Goal: Information Seeking & Learning: Find specific fact

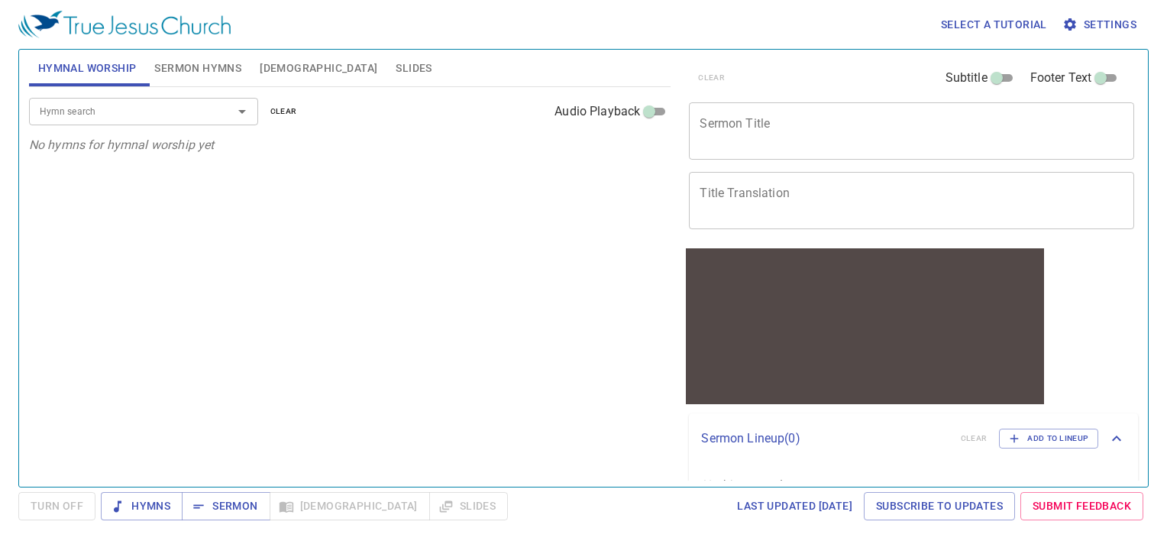
click at [1093, 19] on span "Settings" at bounding box center [1100, 24] width 71 height 19
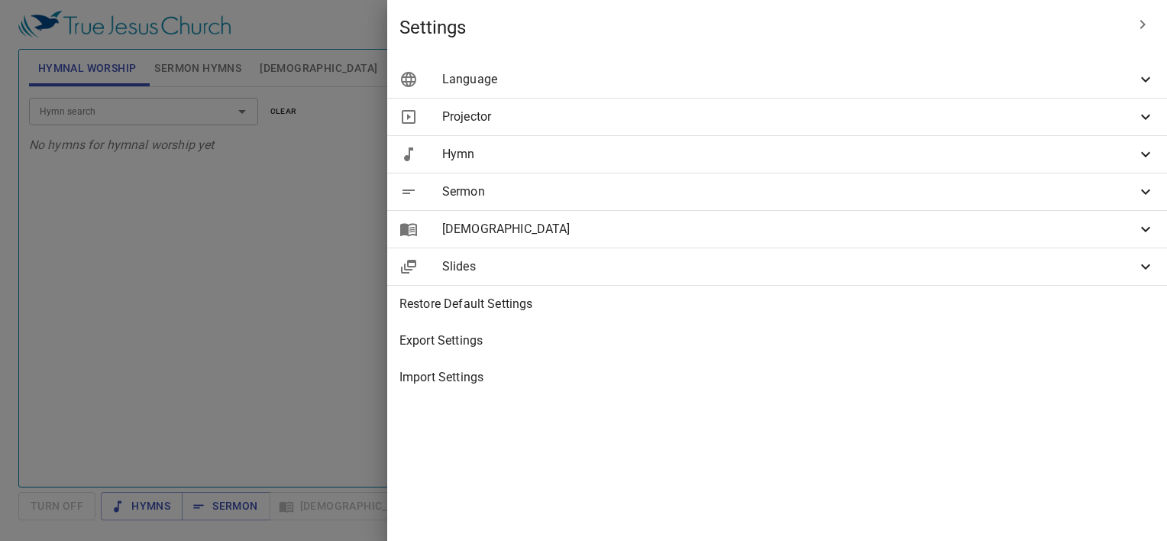
click at [1011, 82] on span "Language" at bounding box center [789, 79] width 694 height 18
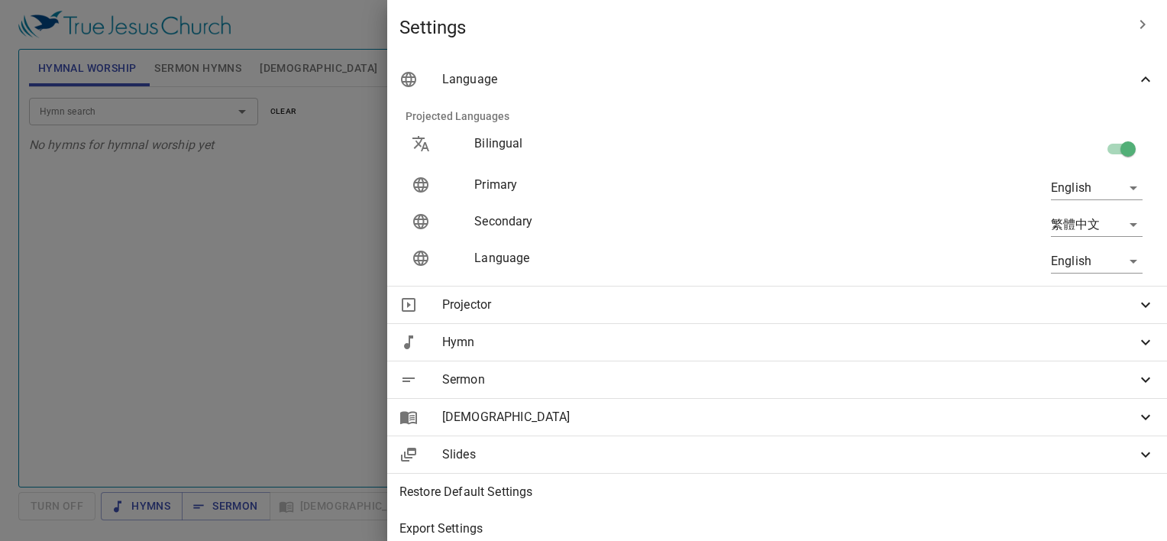
click at [1101, 189] on body "Select a tutorial Settings Hymnal Worship Sermon Hymns [DEMOGRAPHIC_DATA] Slide…" at bounding box center [583, 270] width 1167 height 541
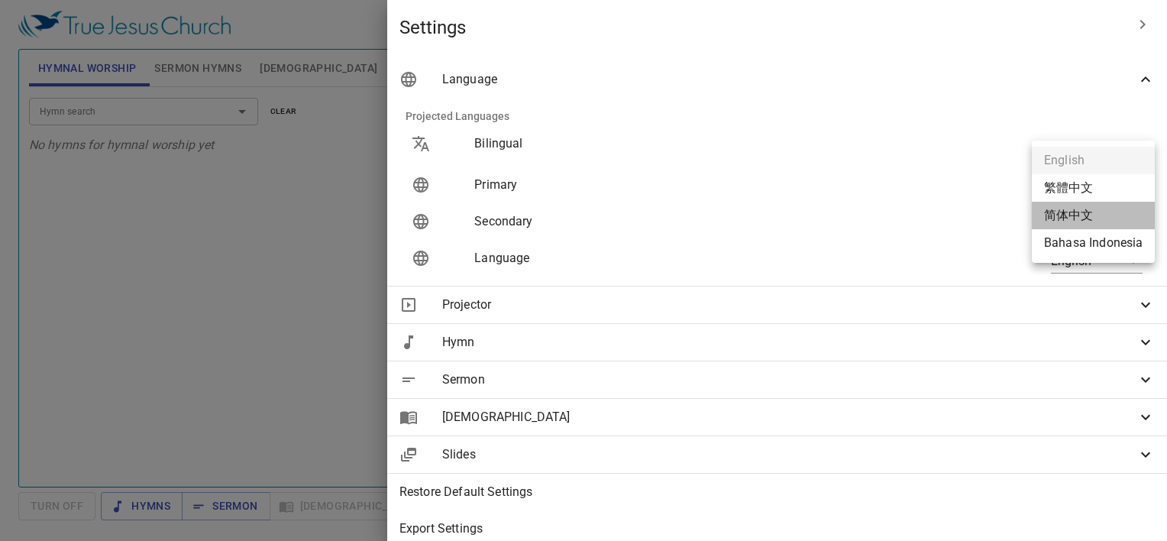
click at [1078, 215] on li "简体中文" at bounding box center [1093, 215] width 123 height 27
type input "zh-simple"
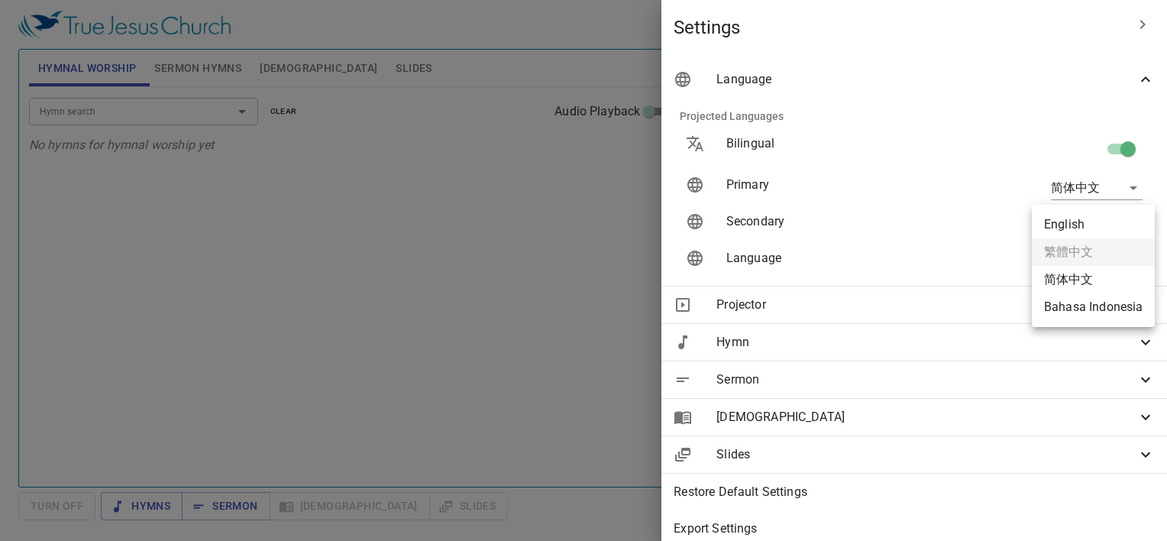
click at [1081, 218] on body "Select a tutorial Settings Hymnal Worship Sermon Hymns [DEMOGRAPHIC_DATA] Slide…" at bounding box center [583, 270] width 1167 height 541
click at [1084, 228] on li "English" at bounding box center [1093, 224] width 123 height 27
type input "en"
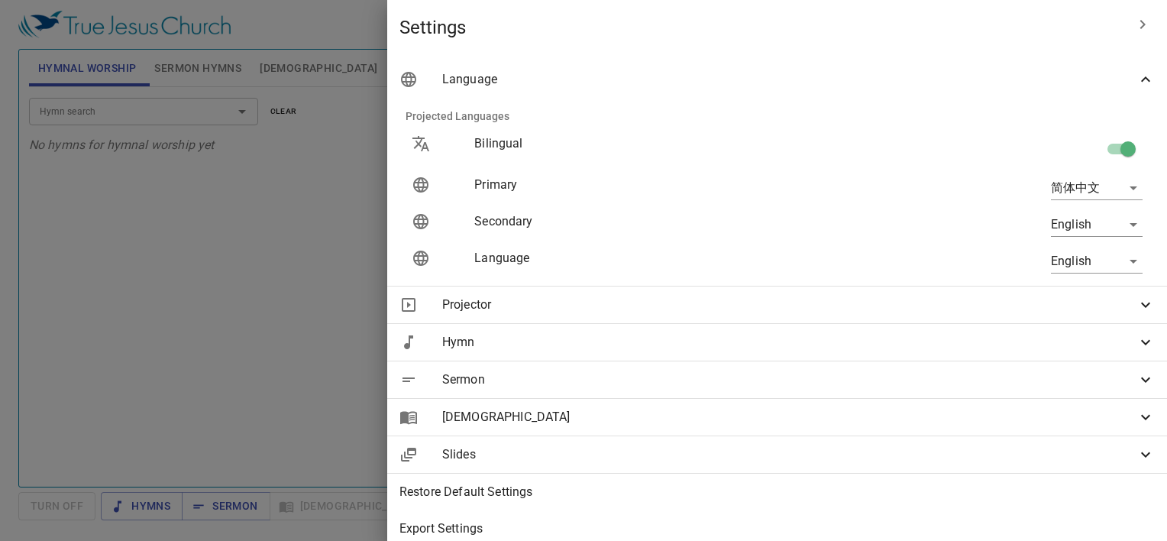
click at [502, 270] on div at bounding box center [583, 270] width 1167 height 541
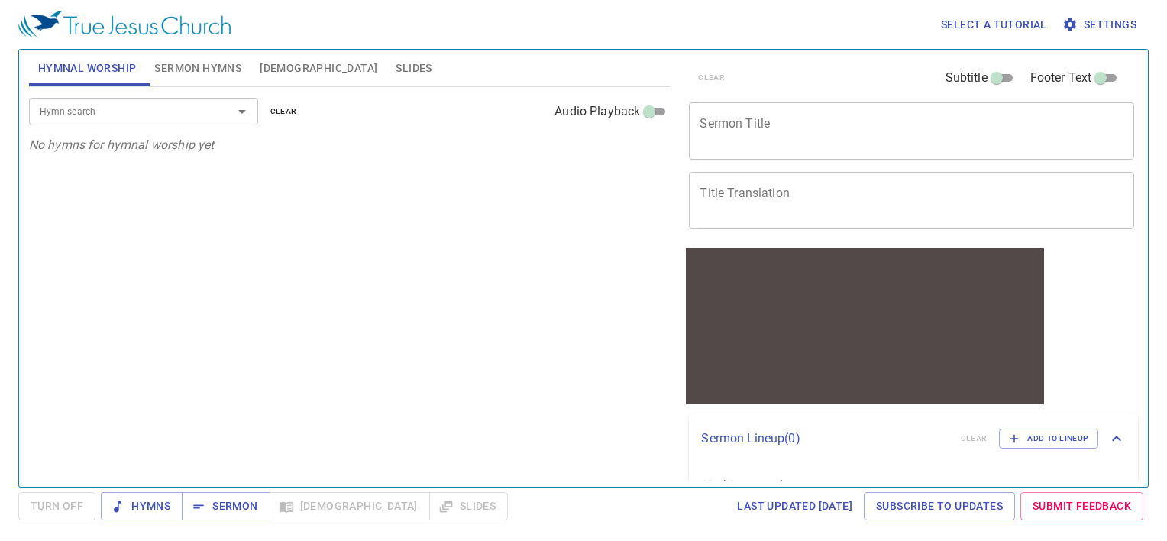
click at [296, 67] on button "[DEMOGRAPHIC_DATA]" at bounding box center [318, 68] width 136 height 37
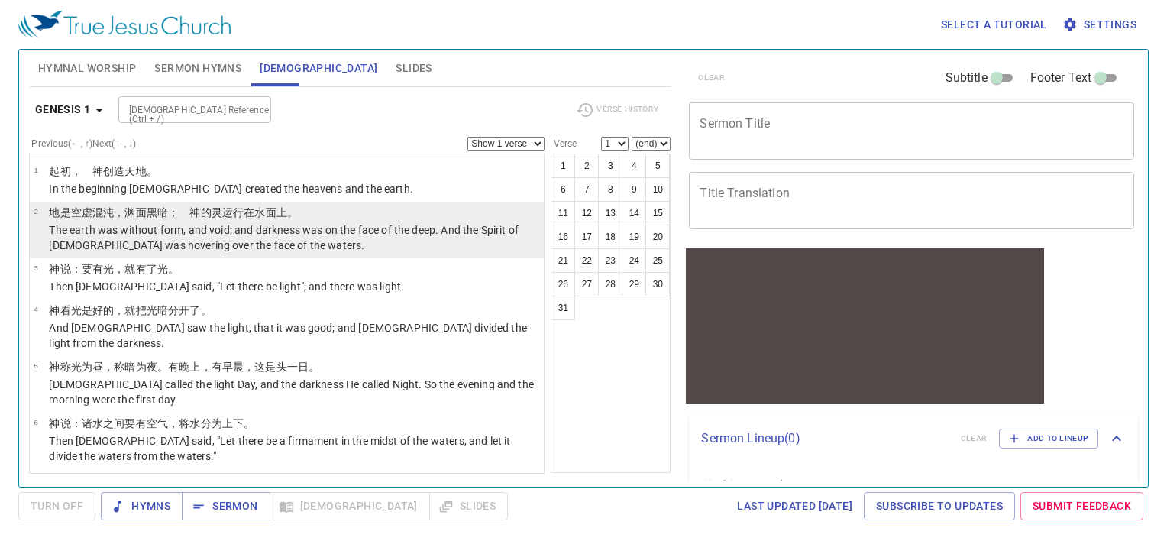
click at [276, 214] on wh6440 "上 。" at bounding box center [286, 212] width 21 height 12
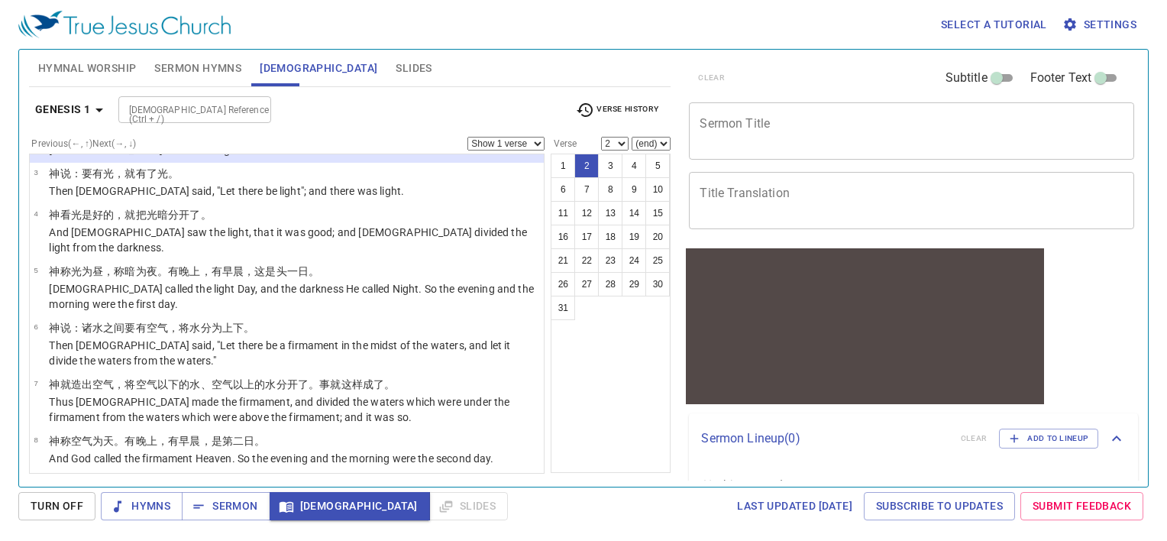
scroll to position [458, 0]
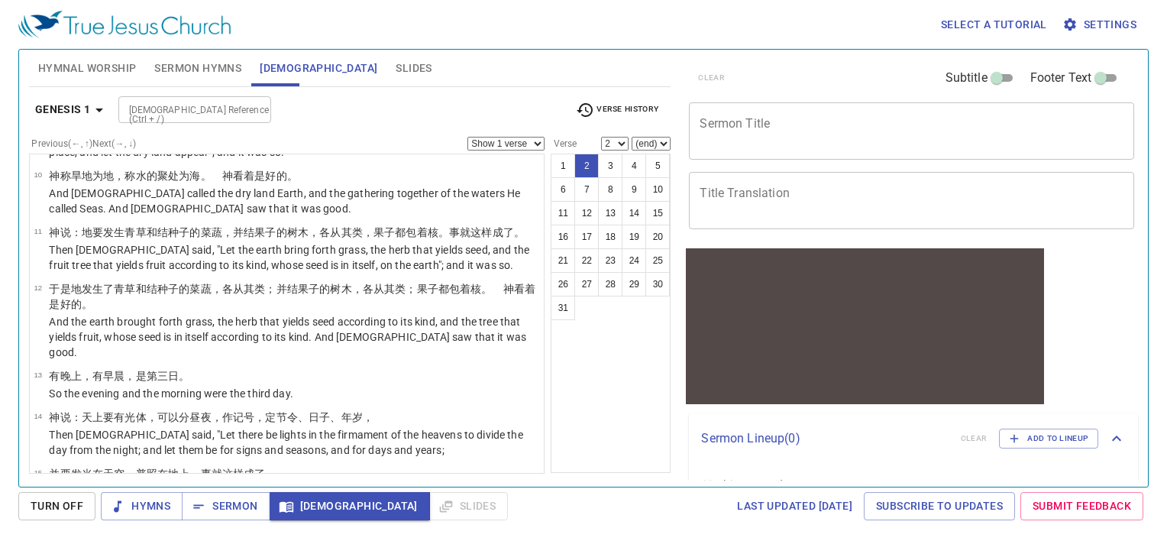
click at [83, 107] on b "Genesis 1" at bounding box center [63, 109] width 56 height 19
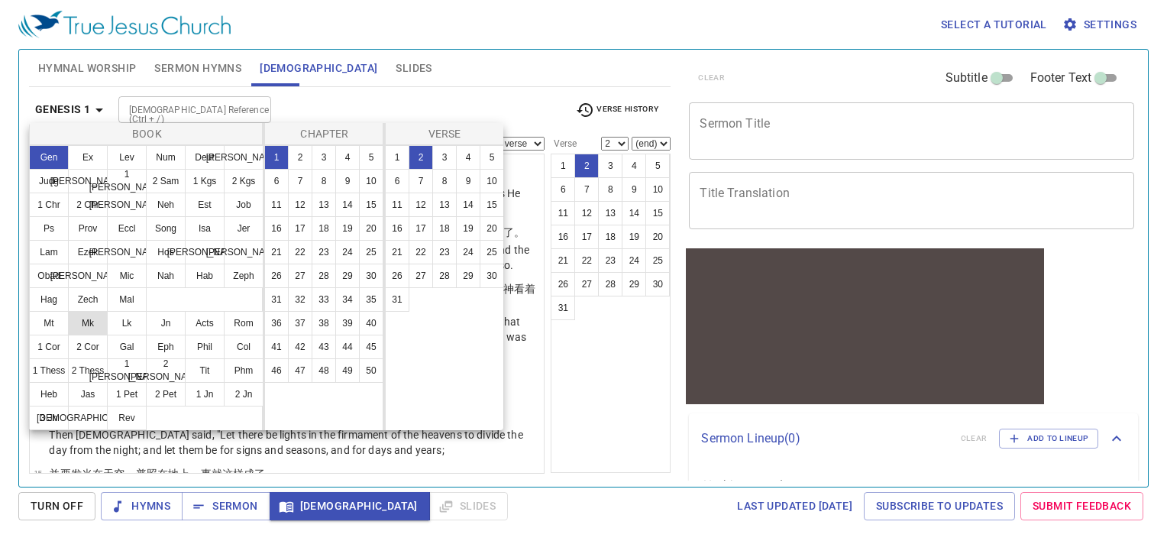
click at [95, 324] on button "Mk" at bounding box center [88, 323] width 40 height 24
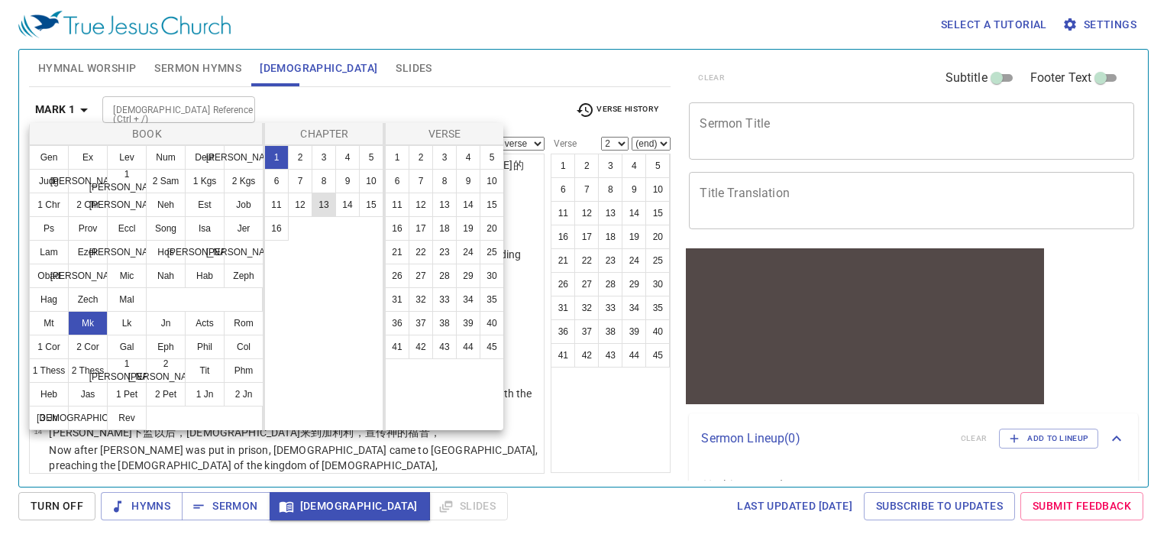
scroll to position [0, 0]
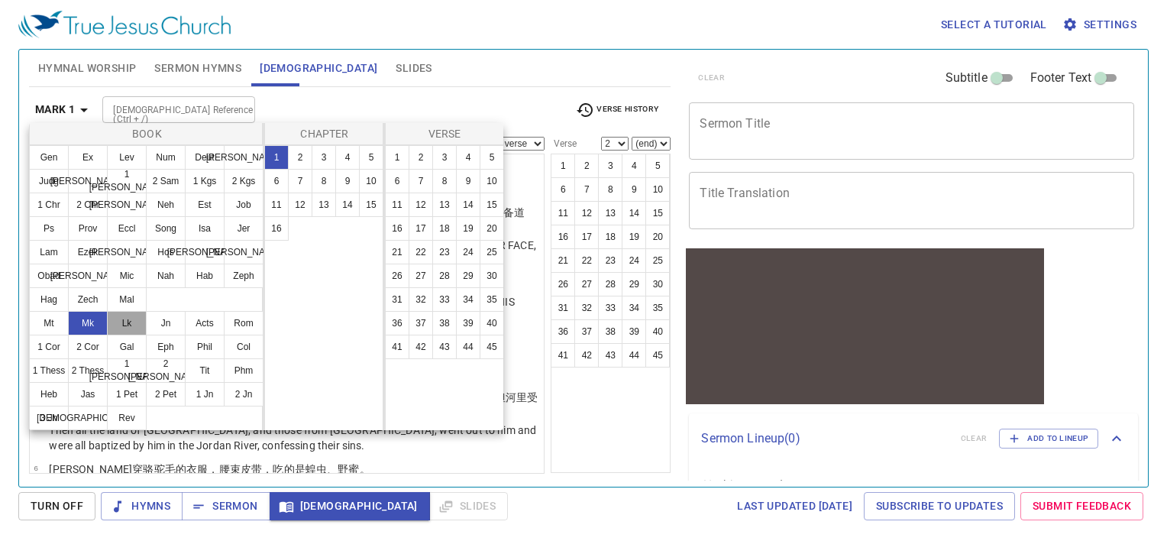
click at [137, 326] on button "Lk" at bounding box center [127, 323] width 40 height 24
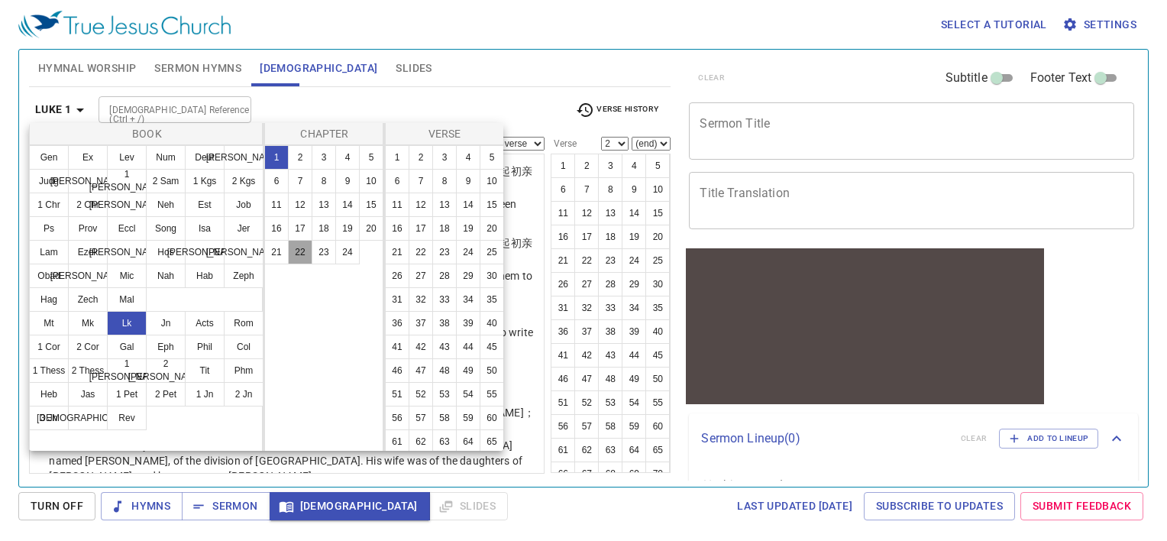
click at [301, 255] on button "22" at bounding box center [300, 252] width 24 height 24
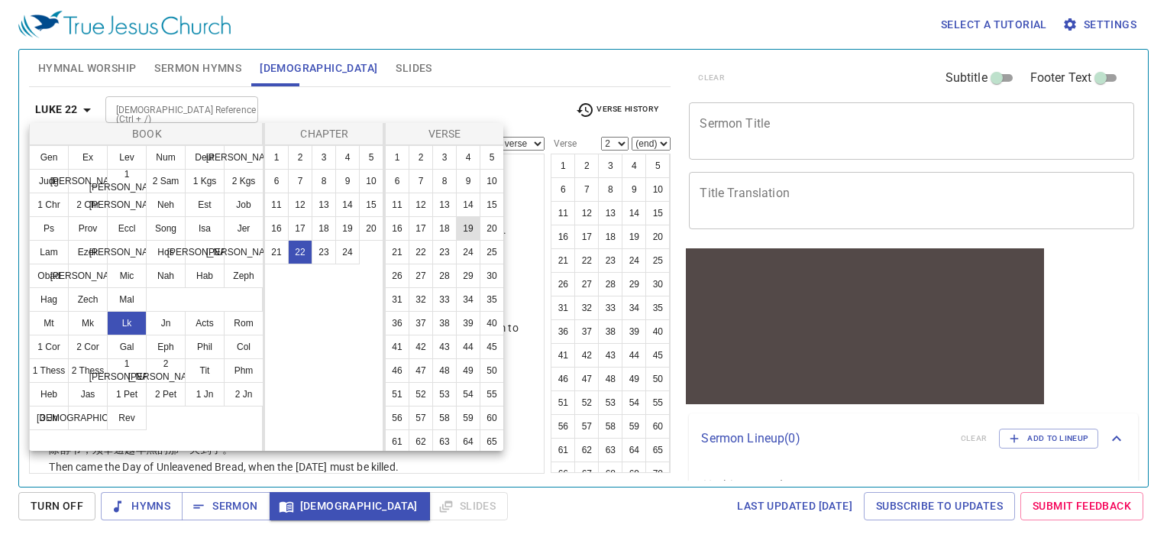
click at [456, 241] on button "19" at bounding box center [468, 228] width 24 height 24
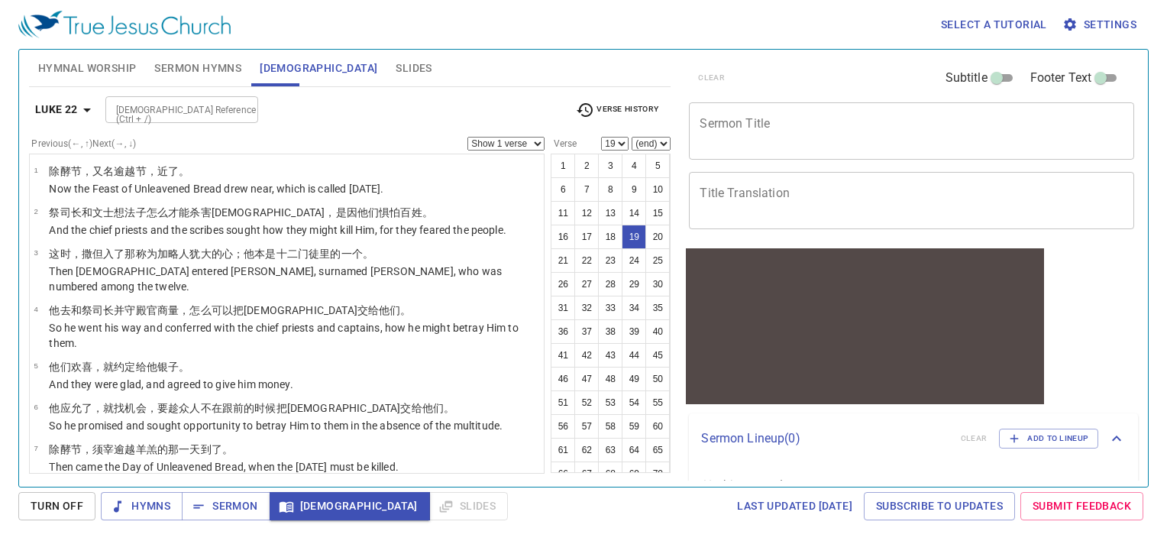
scroll to position [686, 0]
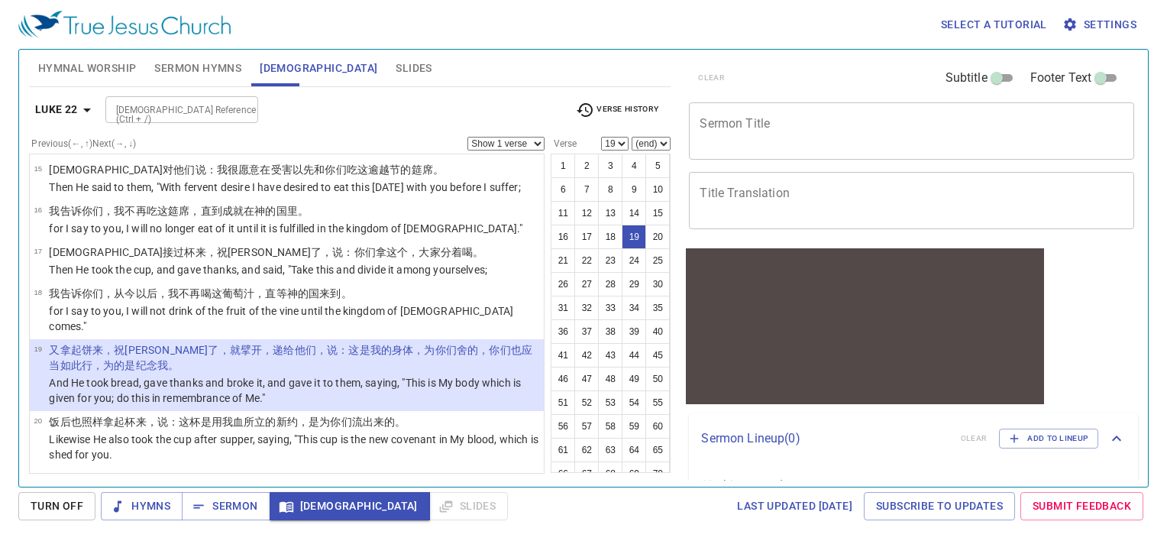
click at [85, 108] on icon "button" at bounding box center [87, 110] width 8 height 4
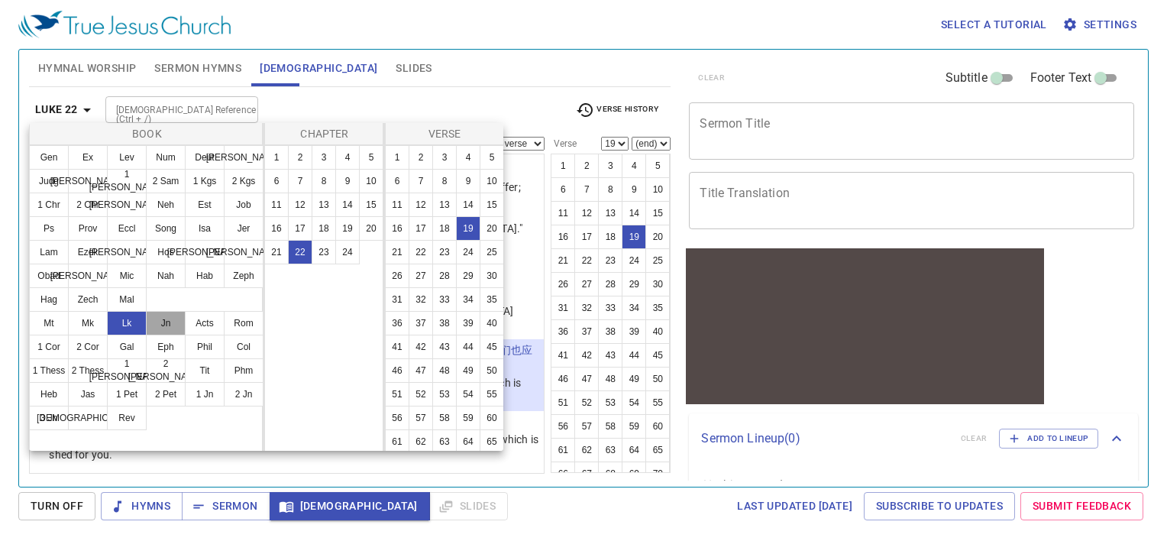
click at [179, 321] on button "Jn" at bounding box center [166, 323] width 40 height 24
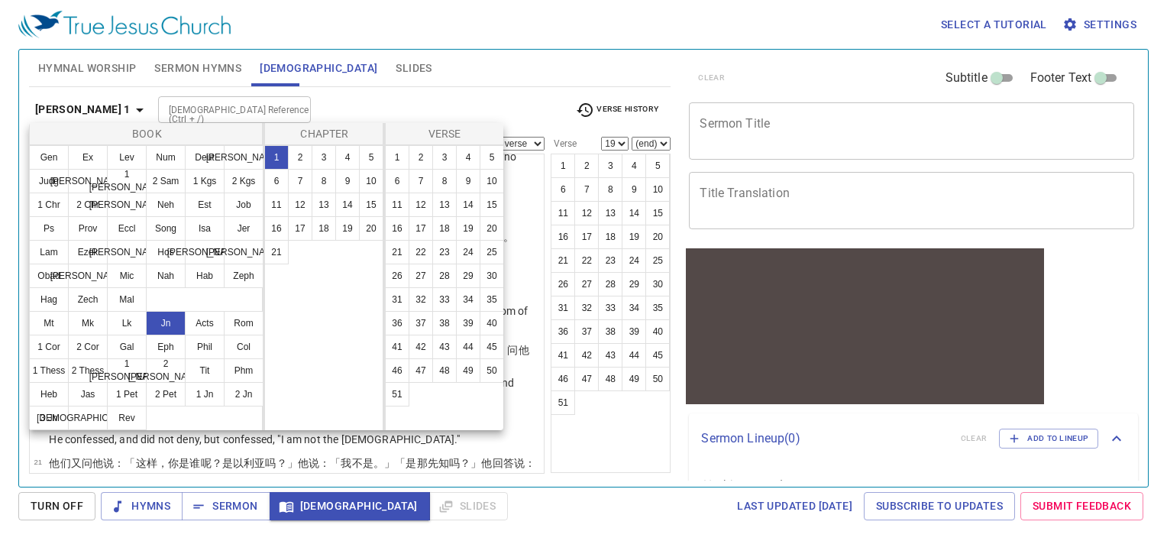
scroll to position [0, 0]
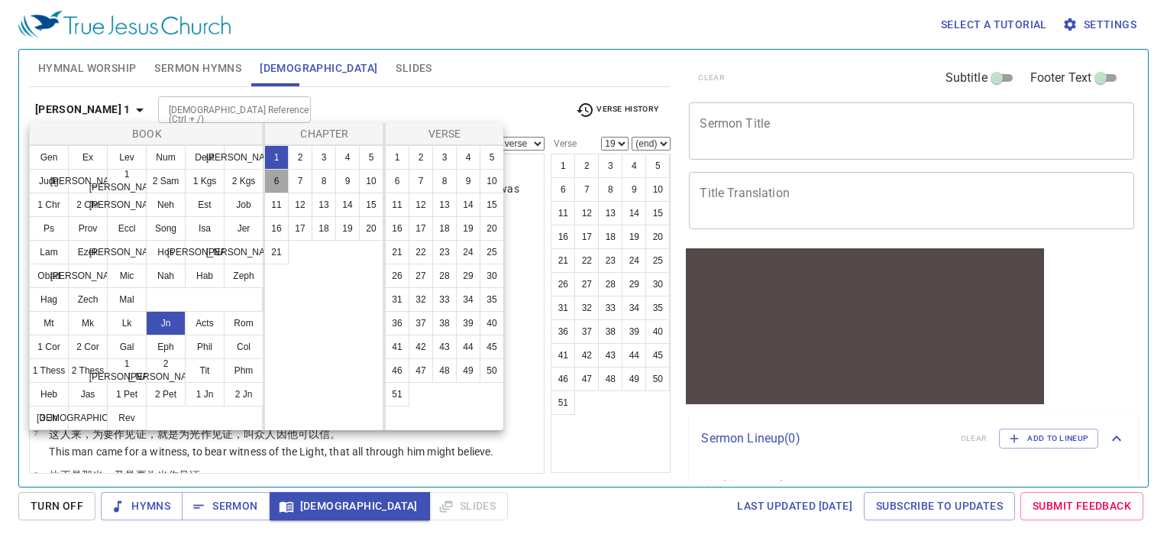
click at [274, 184] on button "6" at bounding box center [276, 181] width 24 height 24
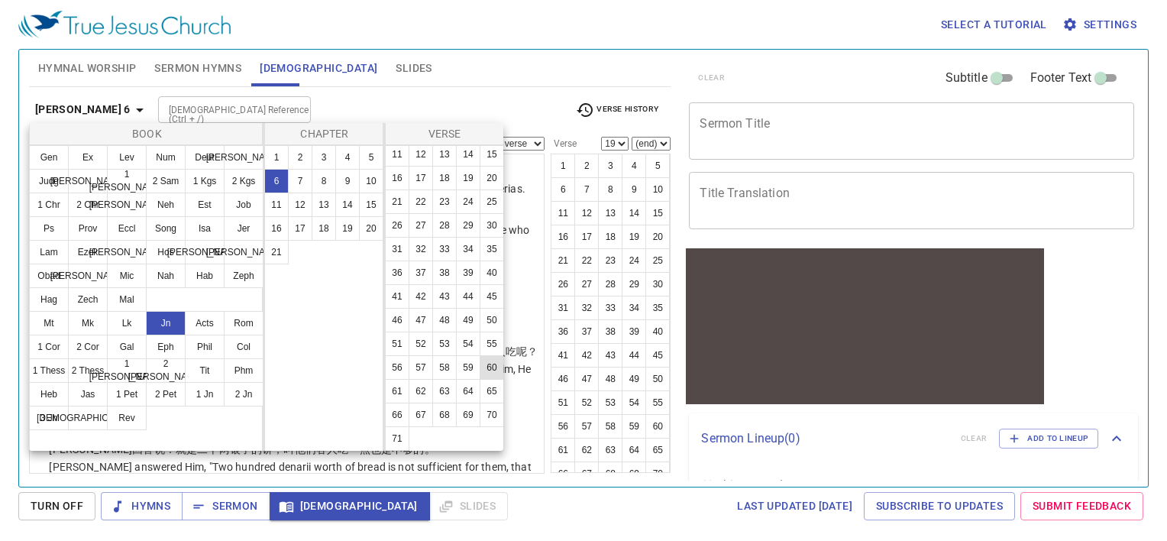
scroll to position [121, 0]
click at [432, 341] on button "53" at bounding box center [444, 343] width 24 height 24
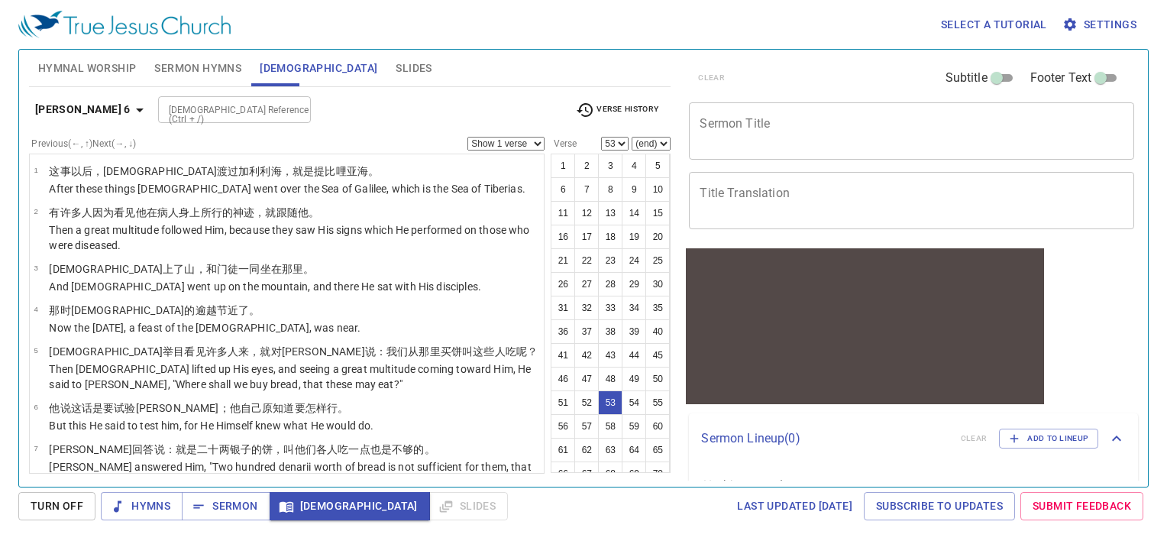
scroll to position [2585, 0]
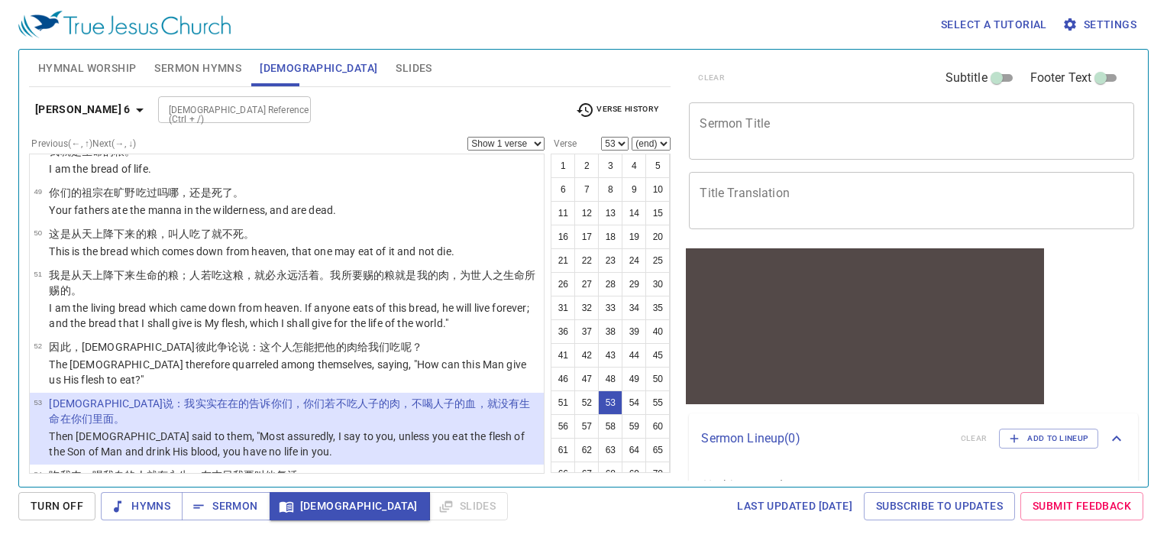
click at [131, 101] on icon "button" at bounding box center [140, 110] width 18 height 18
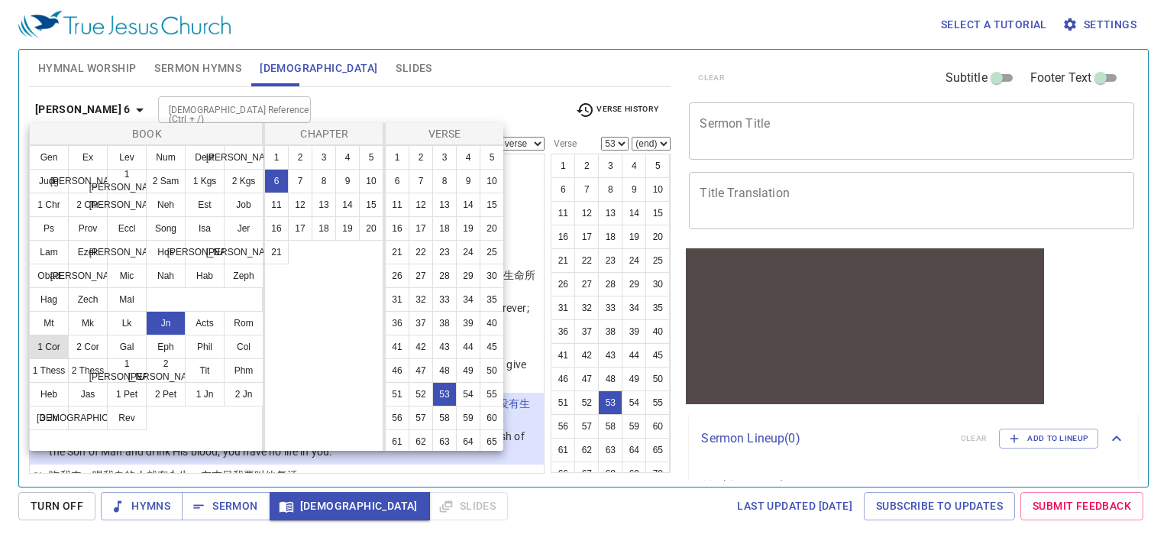
click at [50, 352] on button "1 Cor" at bounding box center [49, 346] width 40 height 24
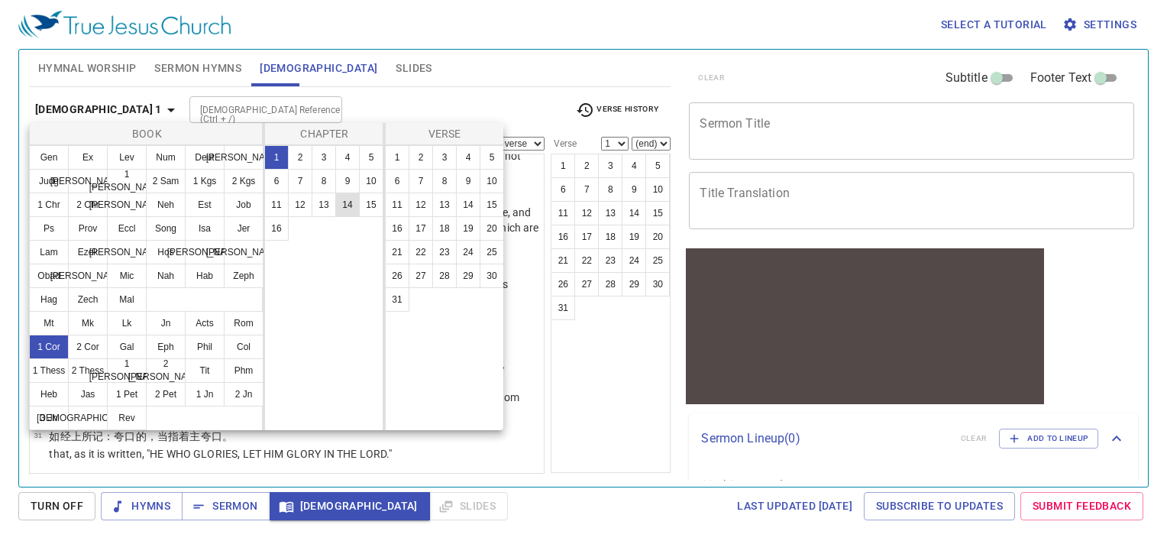
scroll to position [0, 0]
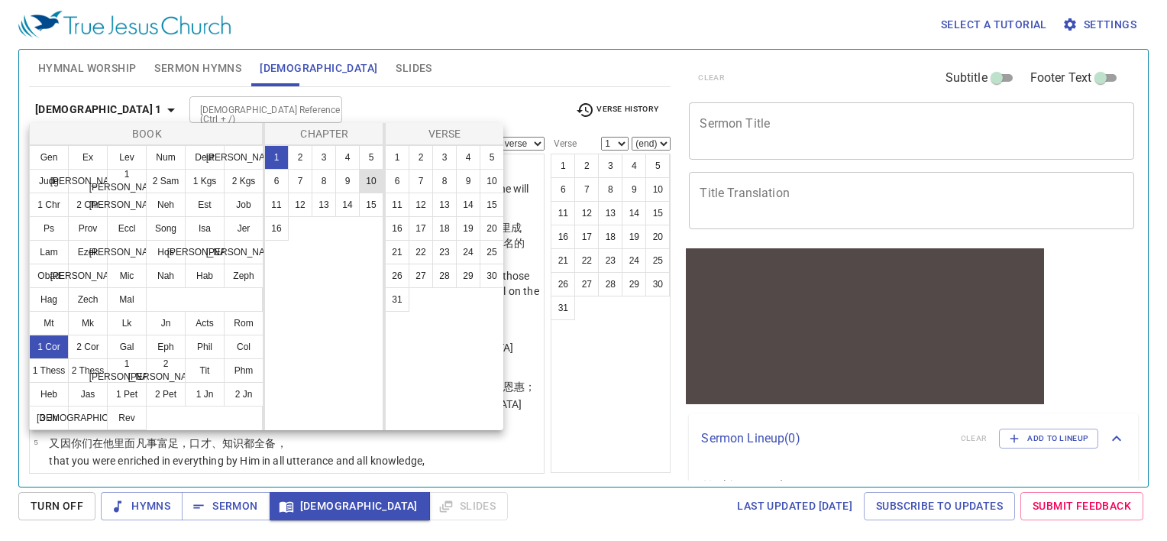
click at [368, 181] on button "10" at bounding box center [371, 181] width 24 height 24
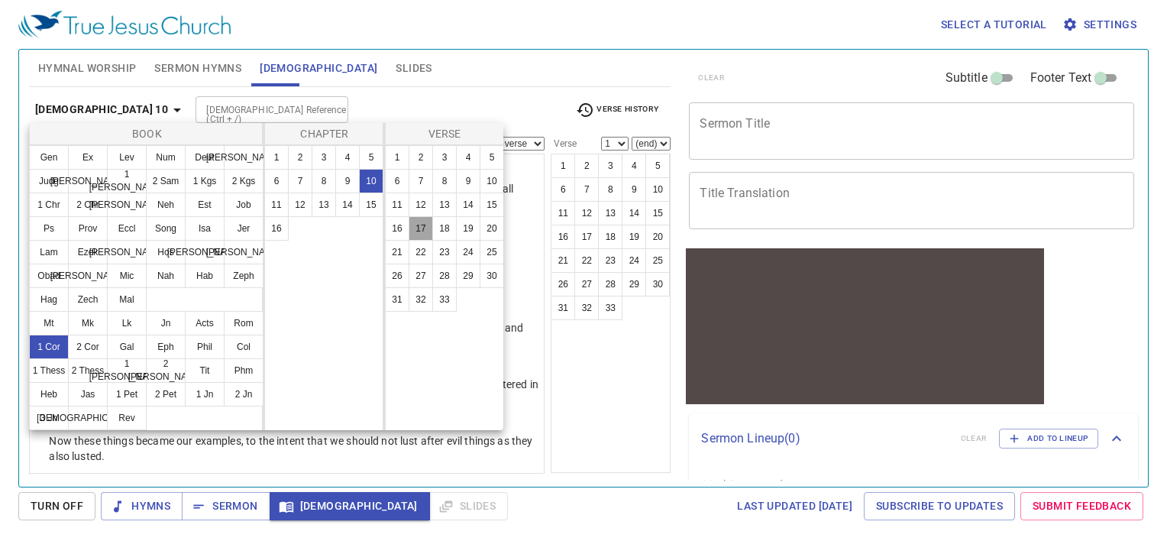
click at [427, 231] on button "17" at bounding box center [421, 228] width 24 height 24
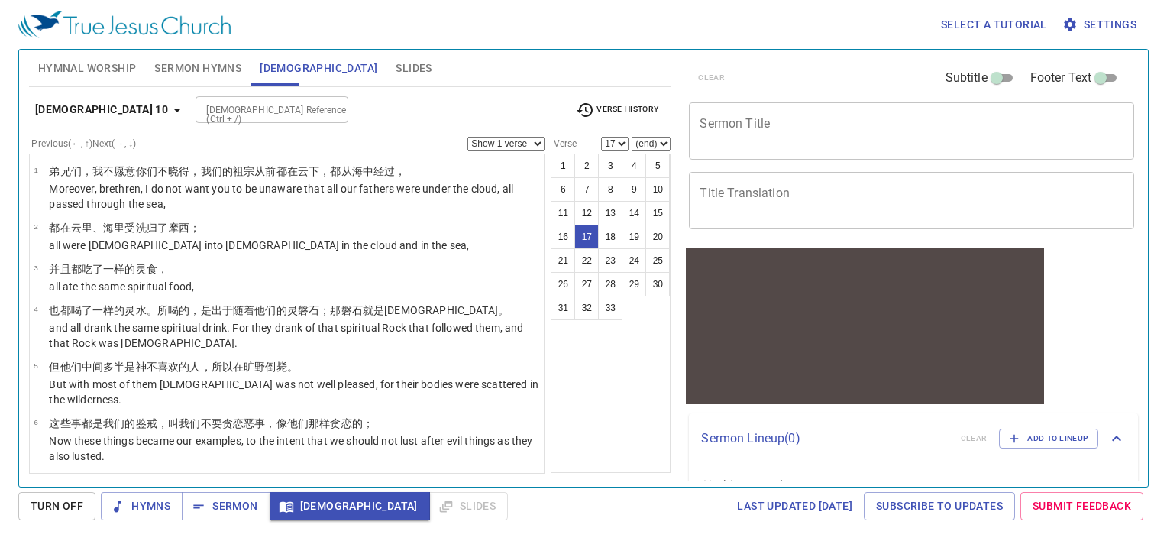
scroll to position [680, 0]
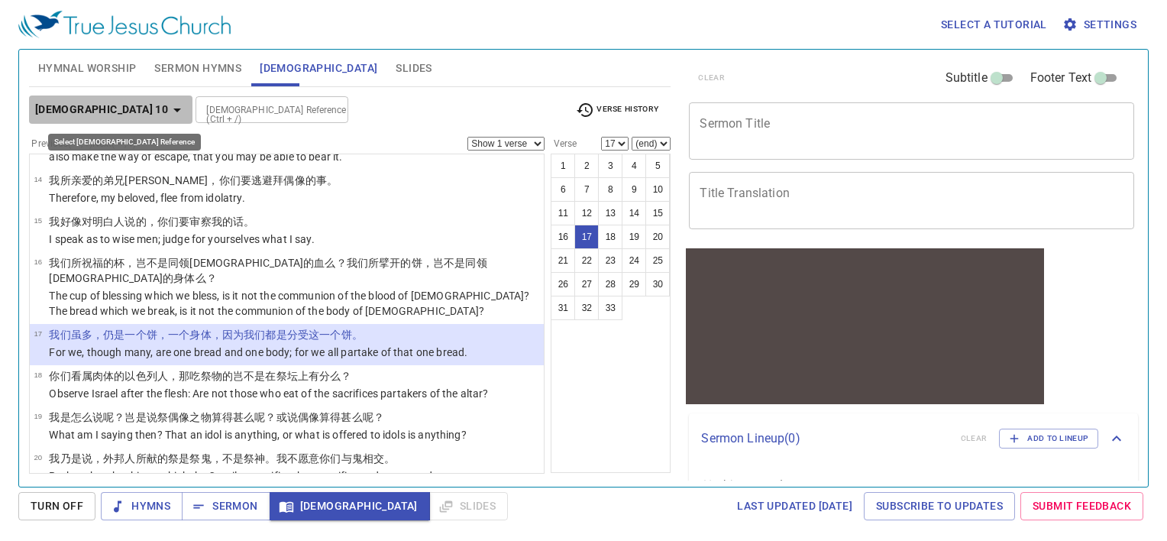
click at [116, 110] on b "[DEMOGRAPHIC_DATA] 10" at bounding box center [101, 109] width 133 height 19
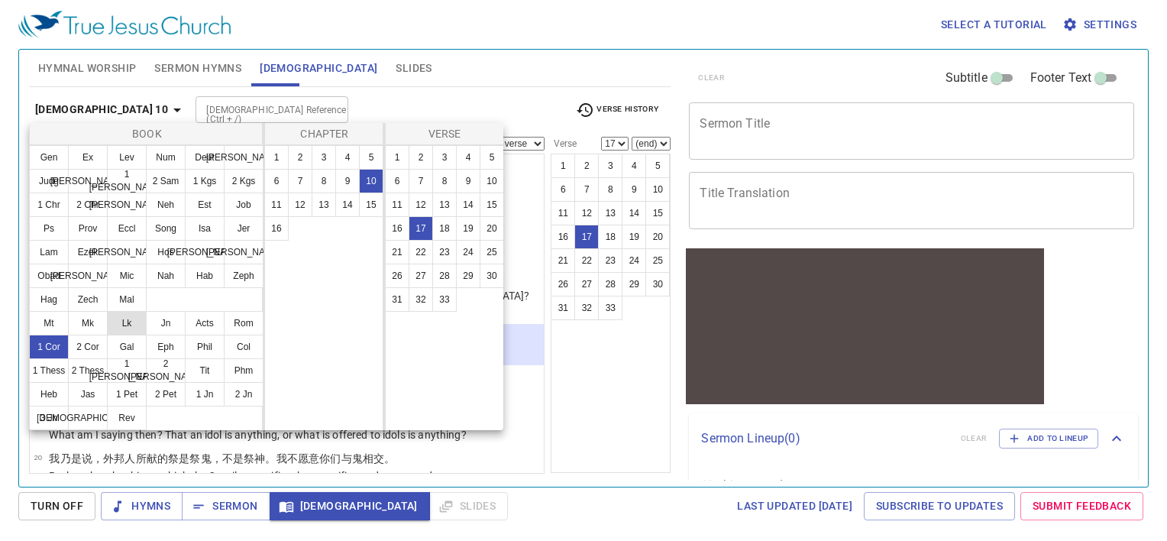
click at [124, 324] on button "Lk" at bounding box center [127, 323] width 40 height 24
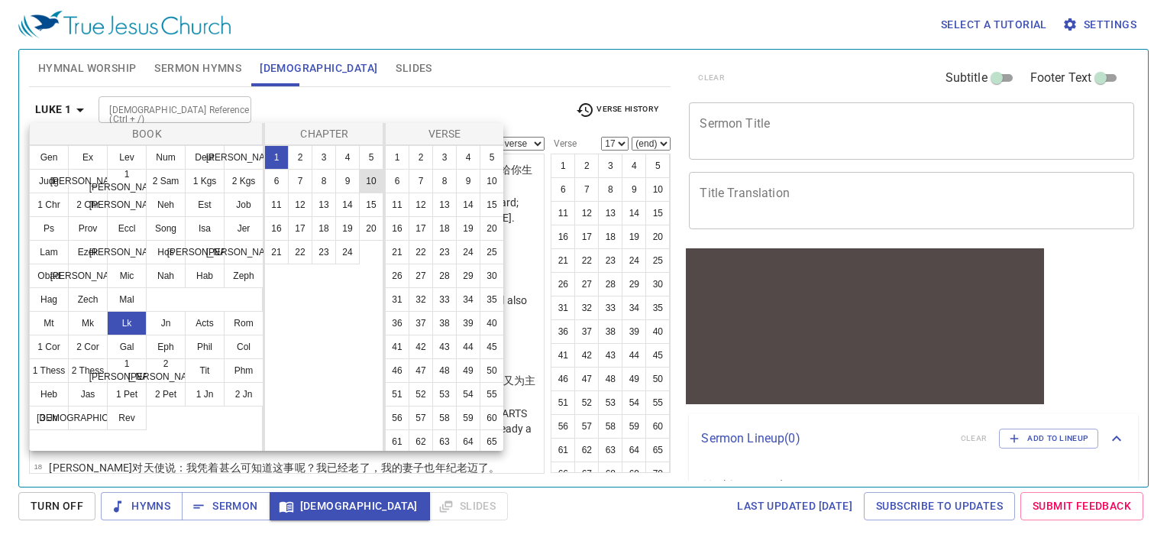
scroll to position [0, 0]
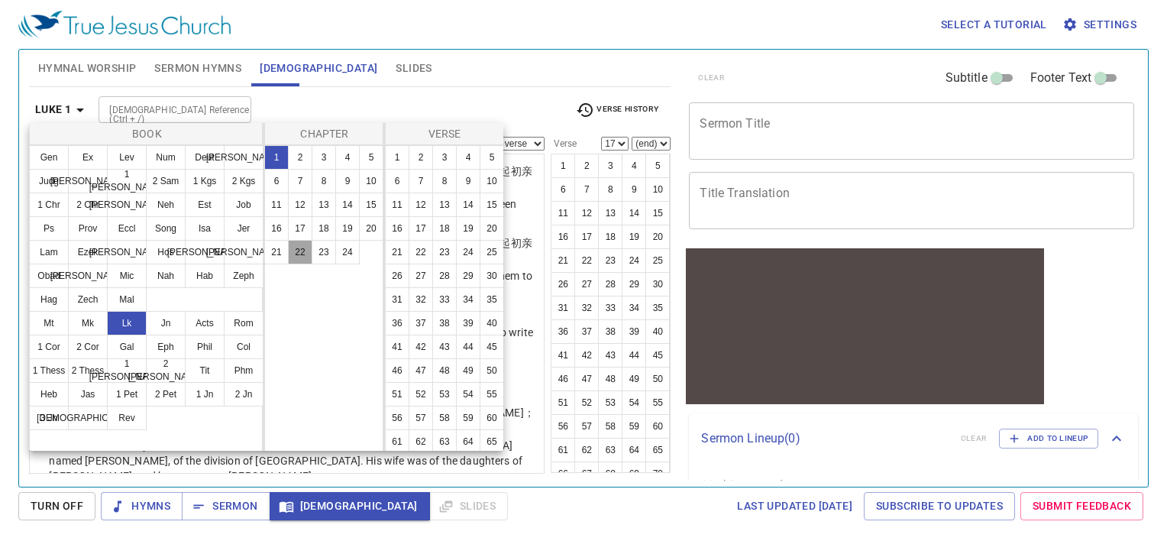
click at [298, 254] on button "22" at bounding box center [300, 252] width 24 height 24
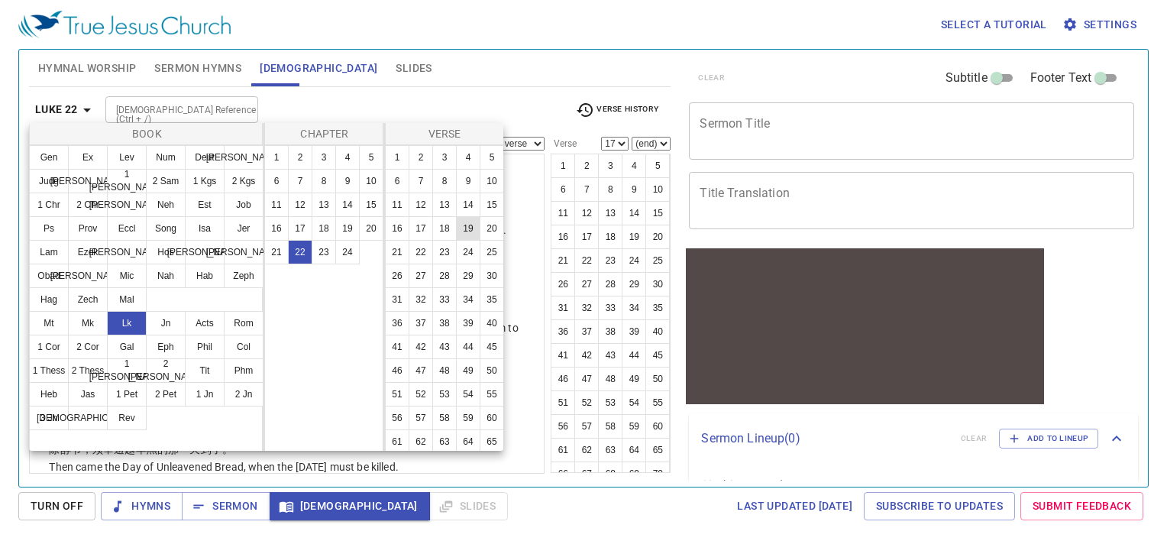
click at [456, 241] on button "19" at bounding box center [468, 228] width 24 height 24
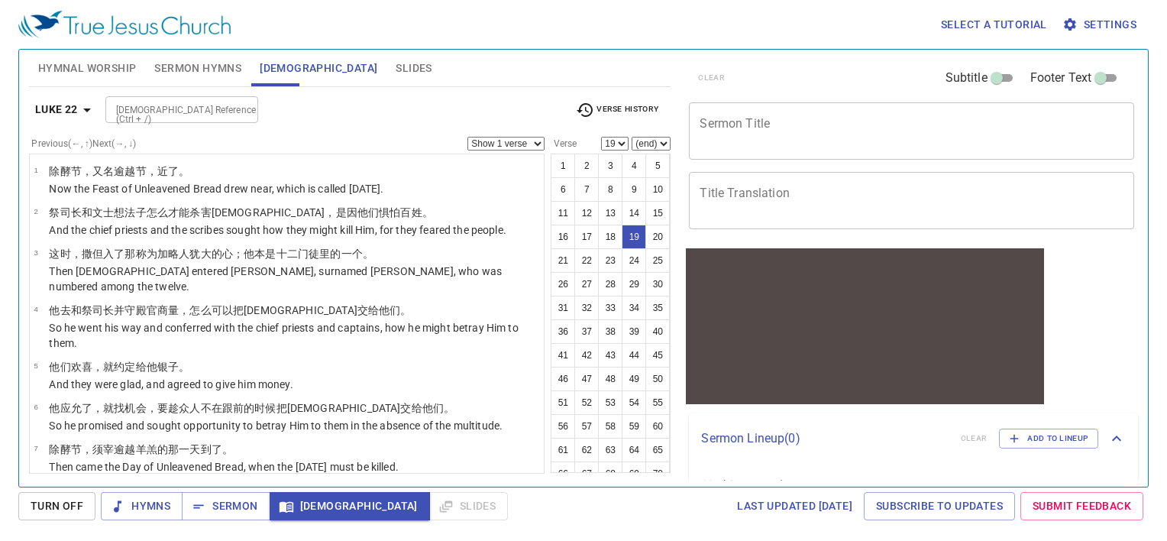
scroll to position [686, 0]
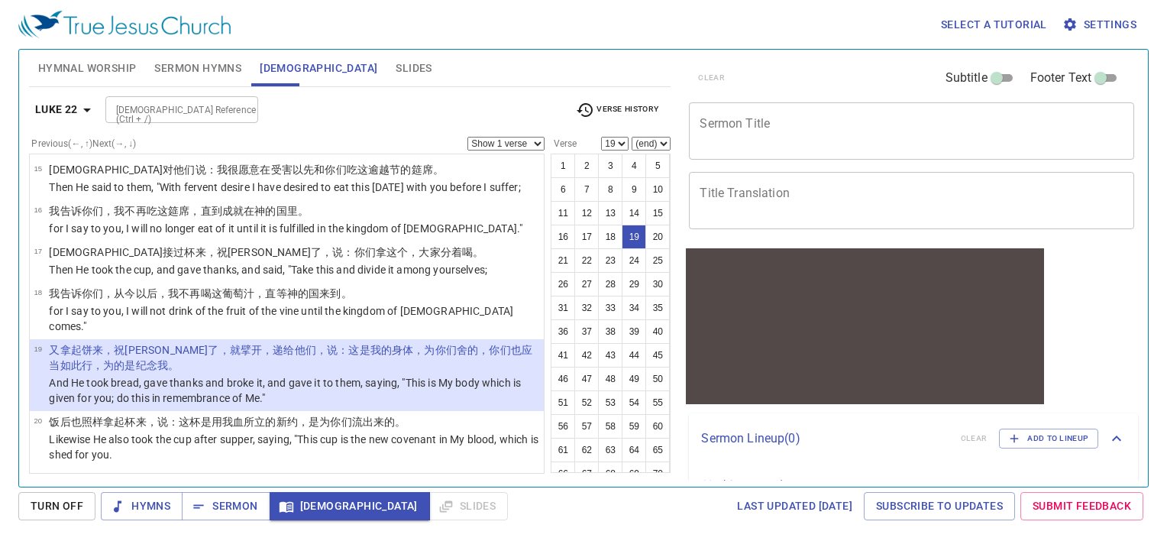
click at [60, 99] on button "Luke 22" at bounding box center [65, 109] width 73 height 28
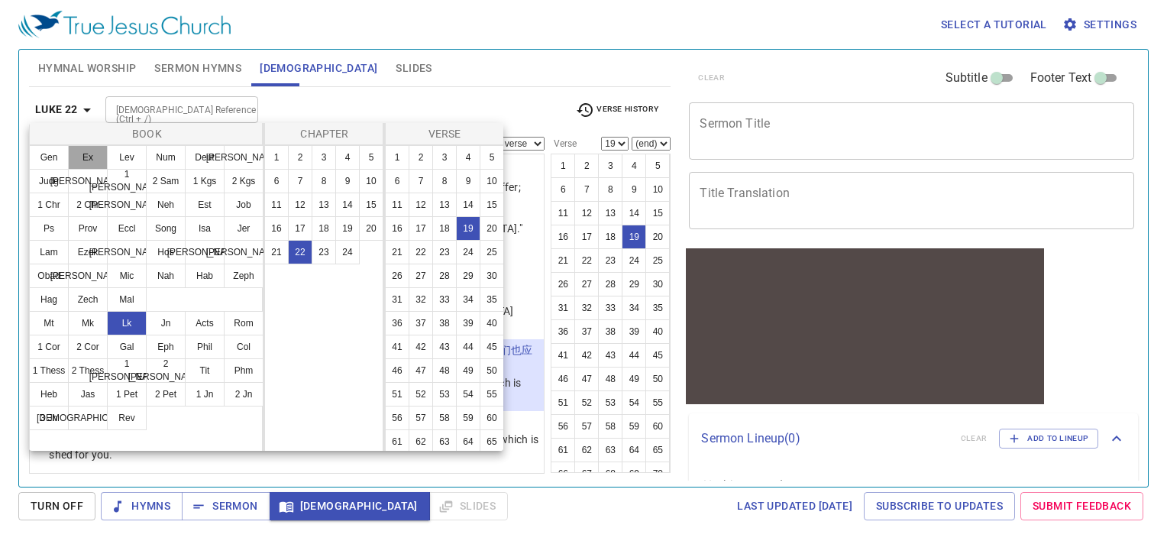
click at [95, 159] on button "Ex" at bounding box center [88, 157] width 40 height 24
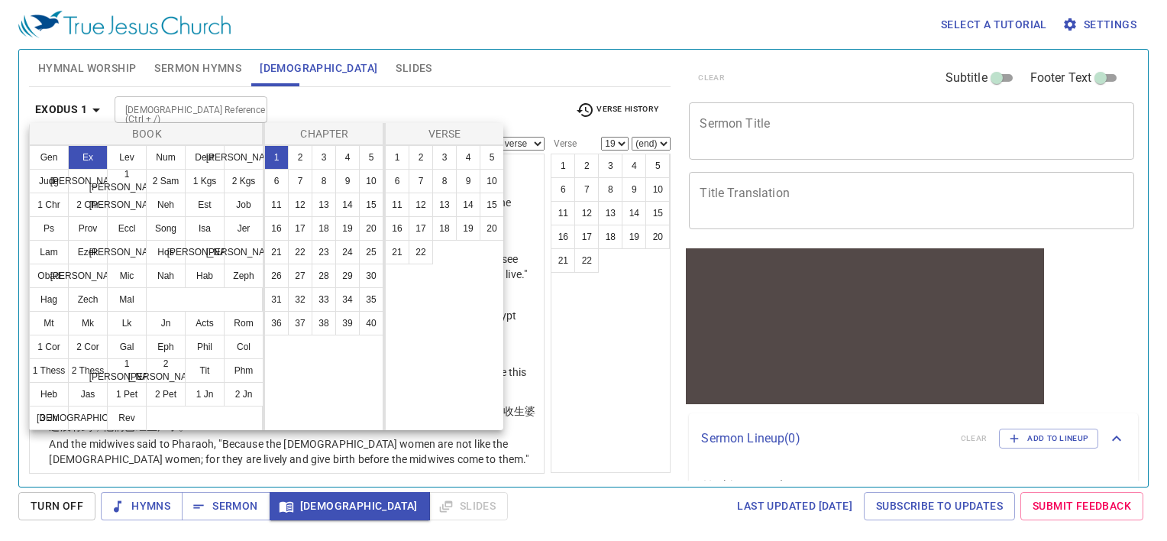
scroll to position [0, 0]
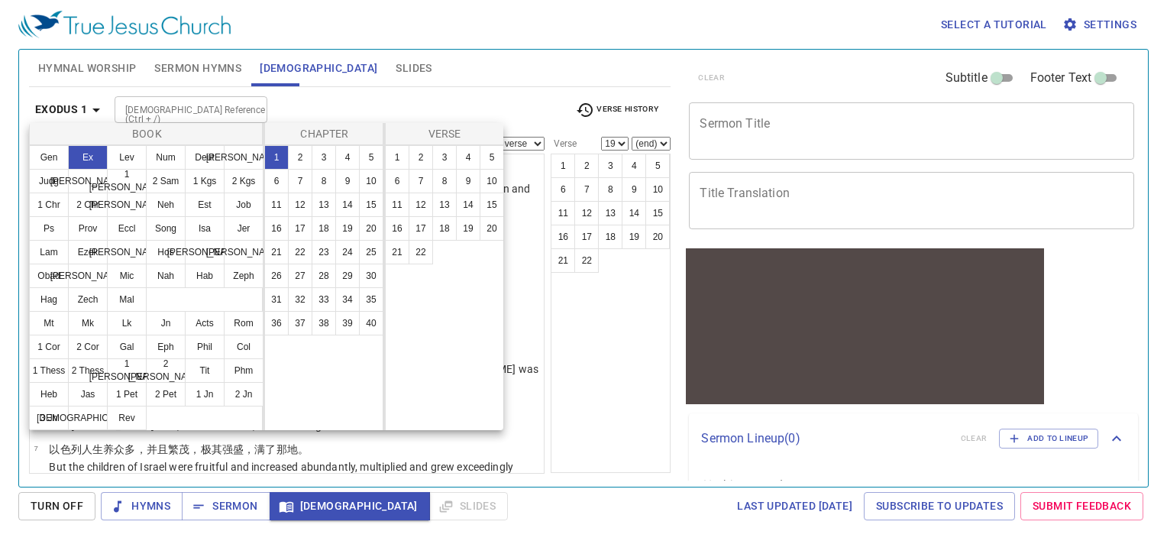
click at [299, 201] on button "12" at bounding box center [300, 204] width 24 height 24
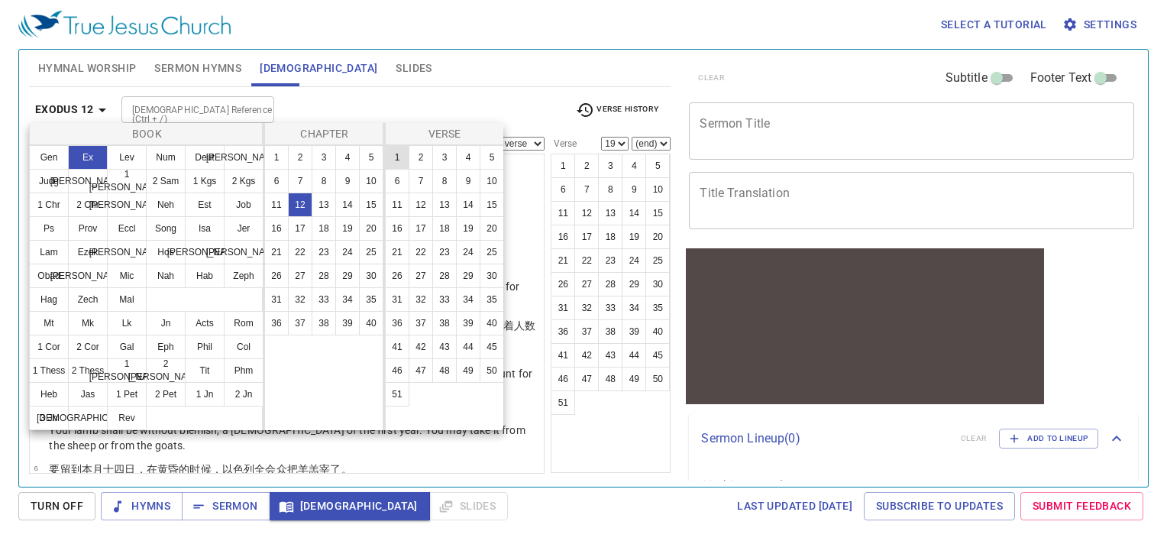
click at [391, 162] on button "1" at bounding box center [397, 157] width 24 height 24
select select "1"
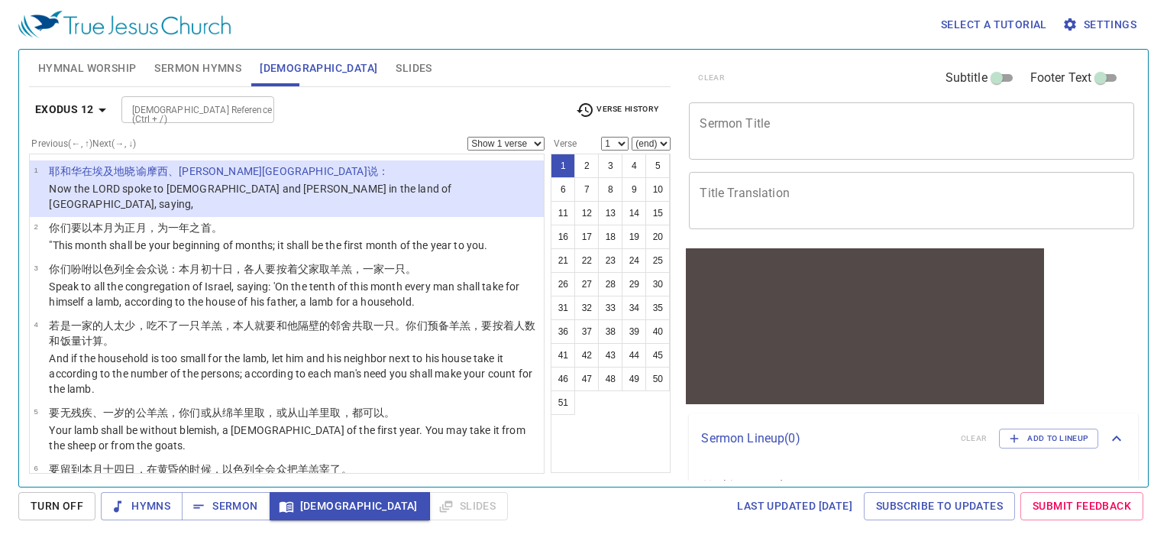
click at [86, 119] on button "Exodus 12" at bounding box center [73, 109] width 89 height 28
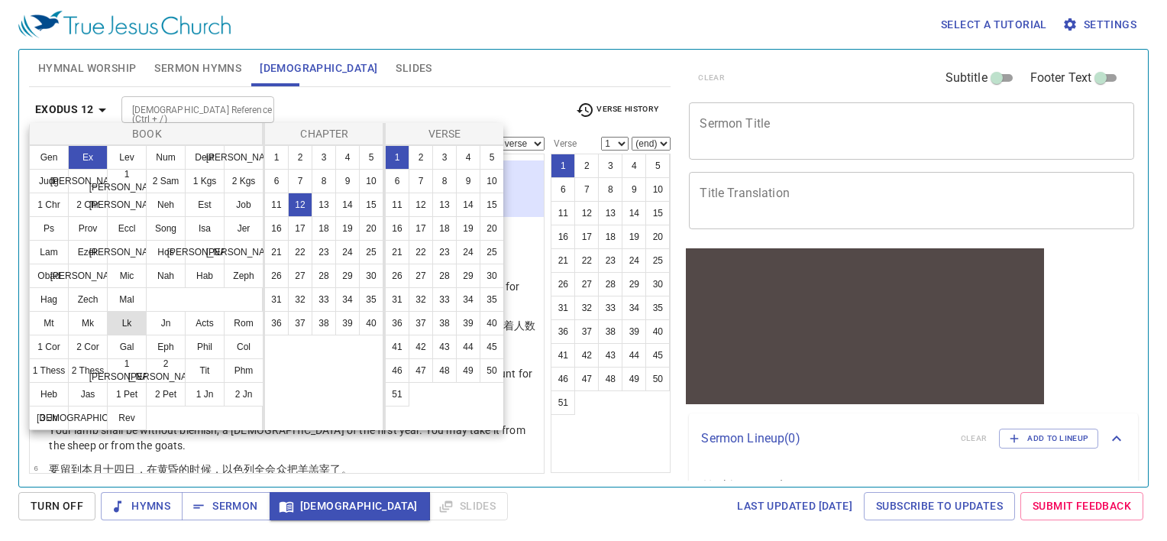
click at [128, 328] on button "Lk" at bounding box center [127, 323] width 40 height 24
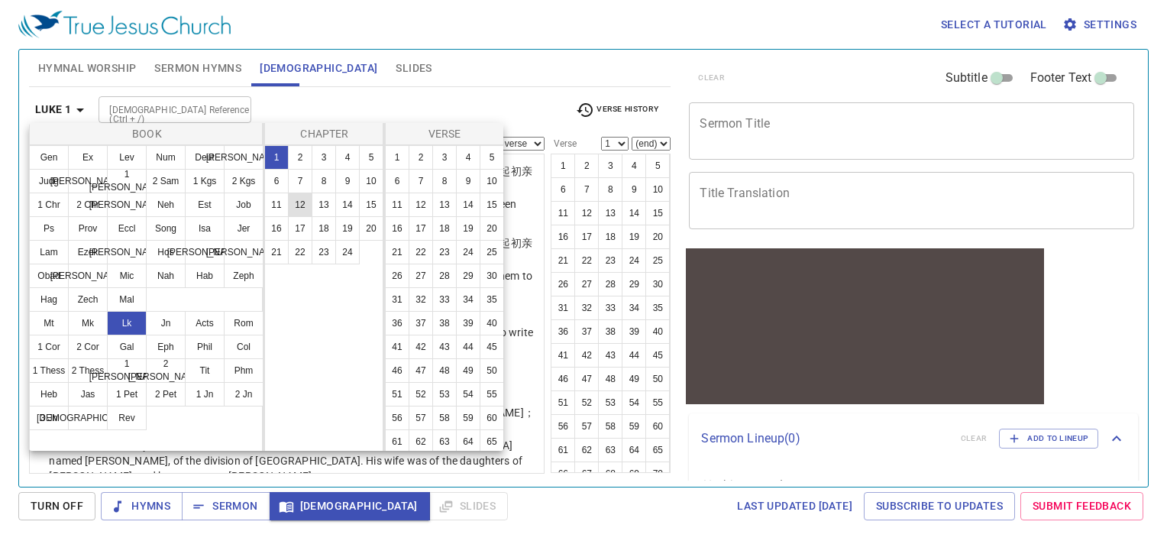
click at [309, 209] on button "12" at bounding box center [300, 204] width 24 height 24
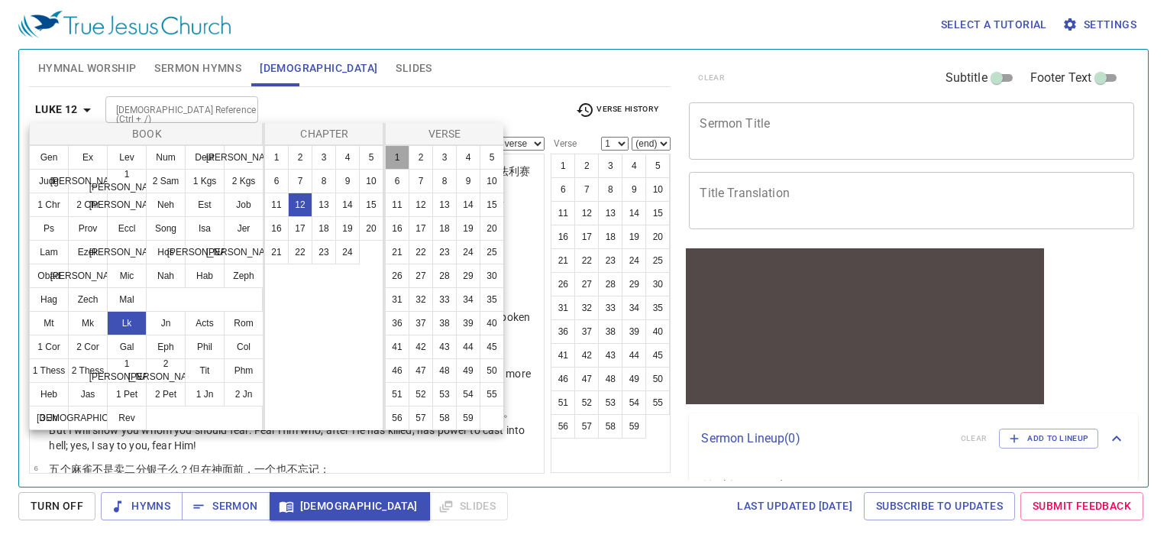
click at [405, 162] on button "1" at bounding box center [397, 157] width 24 height 24
